Goal: Task Accomplishment & Management: Complete application form

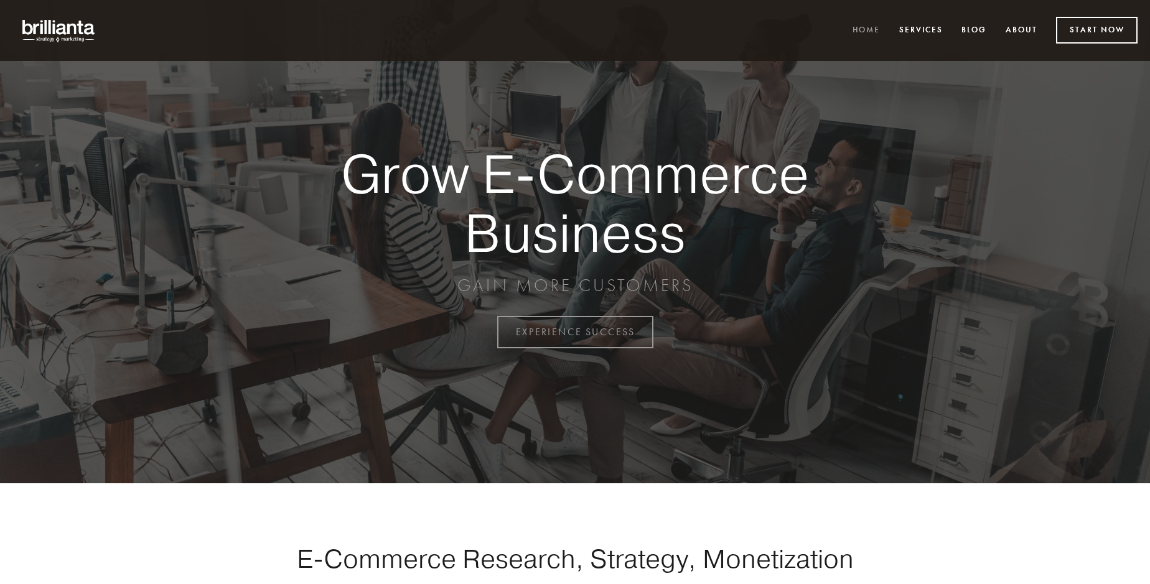
scroll to position [3262, 0]
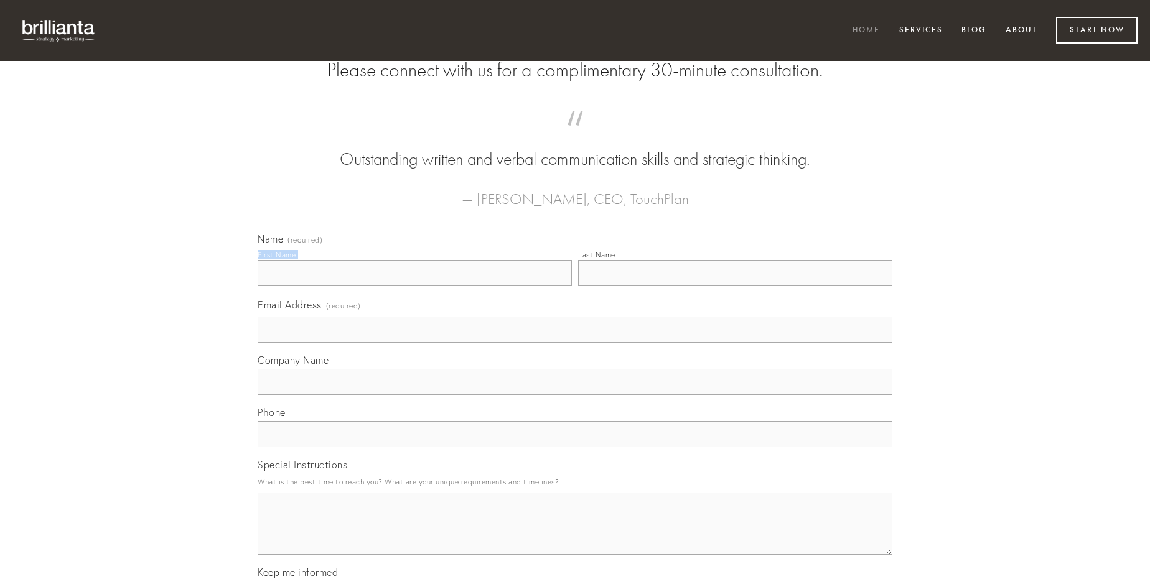
type input "[PERSON_NAME]"
click at [735, 286] on input "Last Name" at bounding box center [735, 273] width 314 height 26
type input "[PERSON_NAME]"
click at [575, 343] on input "Email Address (required)" at bounding box center [575, 330] width 635 height 26
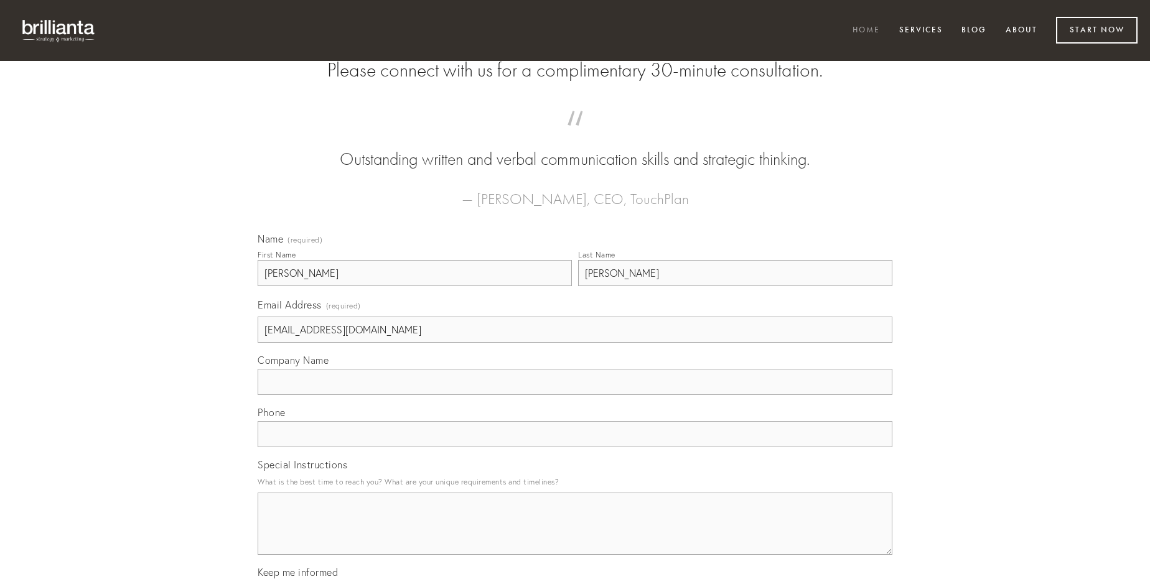
type input "[EMAIL_ADDRESS][DOMAIN_NAME]"
click at [575, 395] on input "Company Name" at bounding box center [575, 382] width 635 height 26
type input "vinco"
click at [575, 447] on input "text" at bounding box center [575, 434] width 635 height 26
click at [575, 535] on textarea "Special Instructions" at bounding box center [575, 524] width 635 height 62
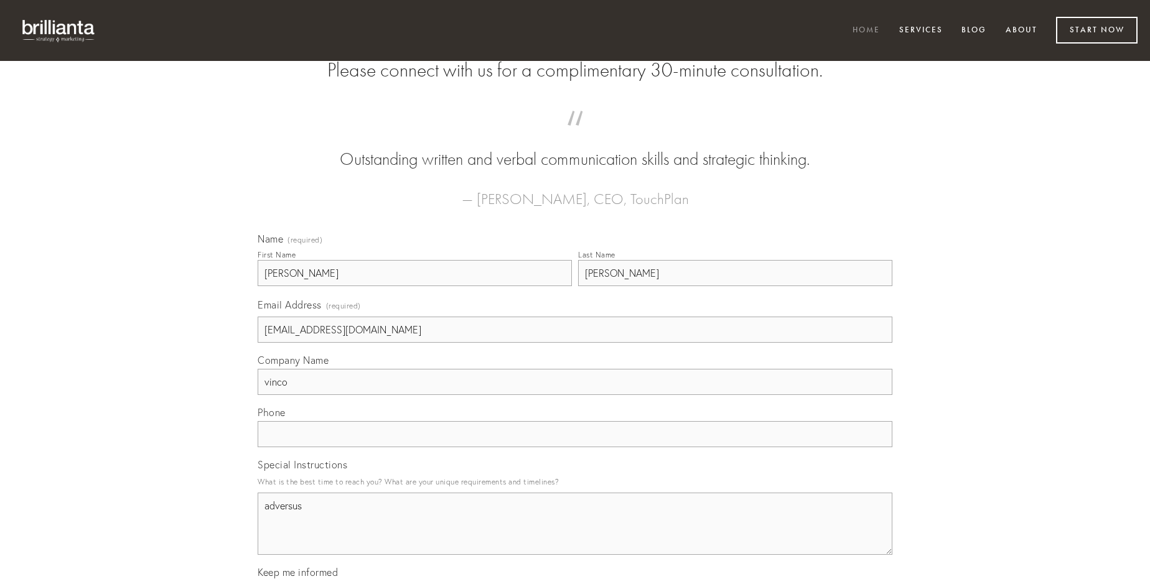
type textarea "adversus"
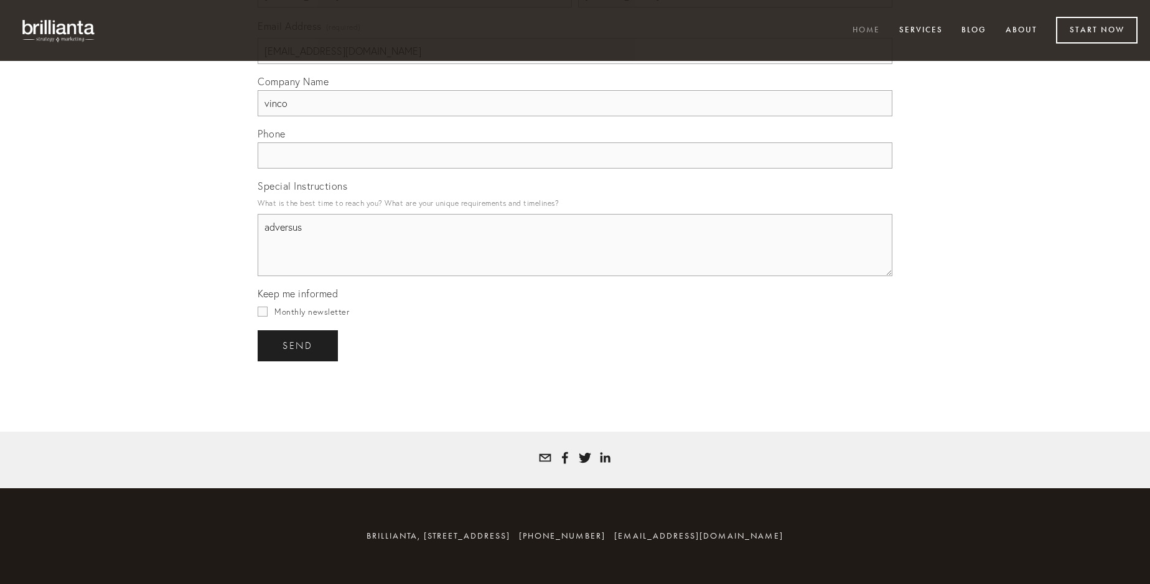
click at [299, 345] on span "send" at bounding box center [297, 345] width 30 height 11
